Goal: Find specific page/section: Find specific page/section

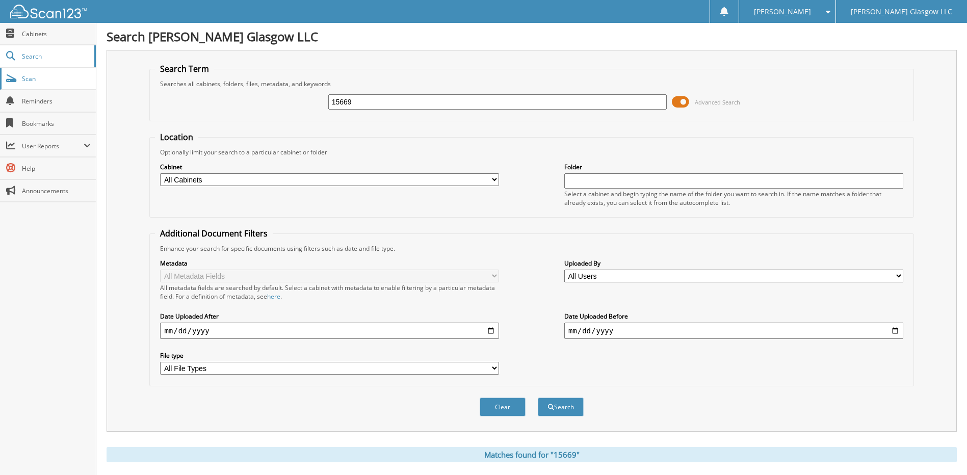
click at [40, 81] on span "Scan" at bounding box center [56, 78] width 69 height 9
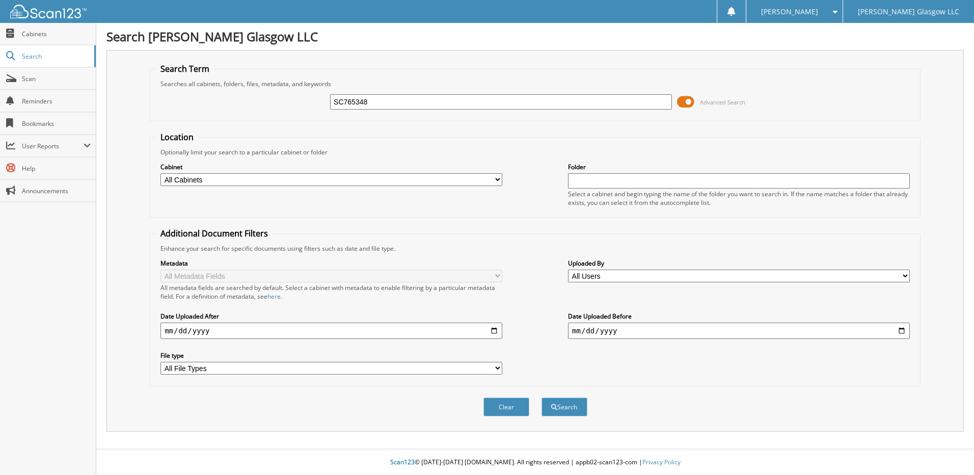
type input "SC765348"
click at [542, 397] on button "Search" at bounding box center [565, 406] width 46 height 19
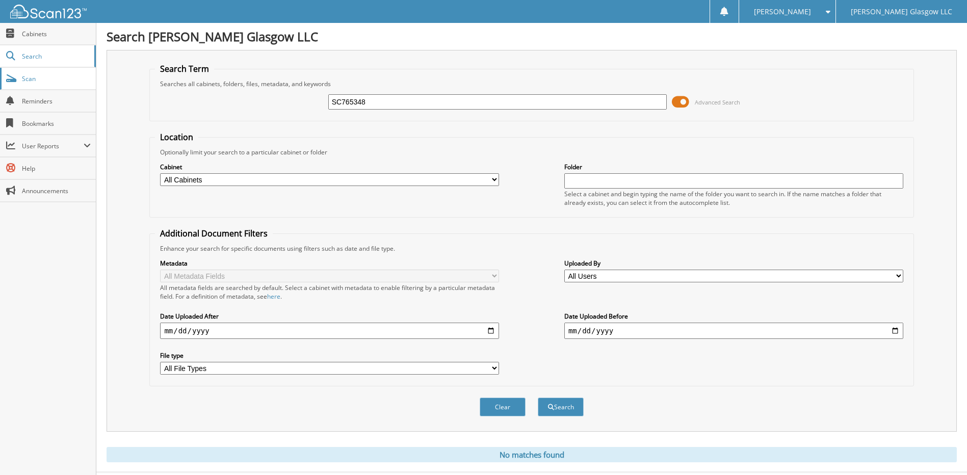
click at [54, 78] on span "Scan" at bounding box center [56, 78] width 69 height 9
